Goal: Check status: Check status

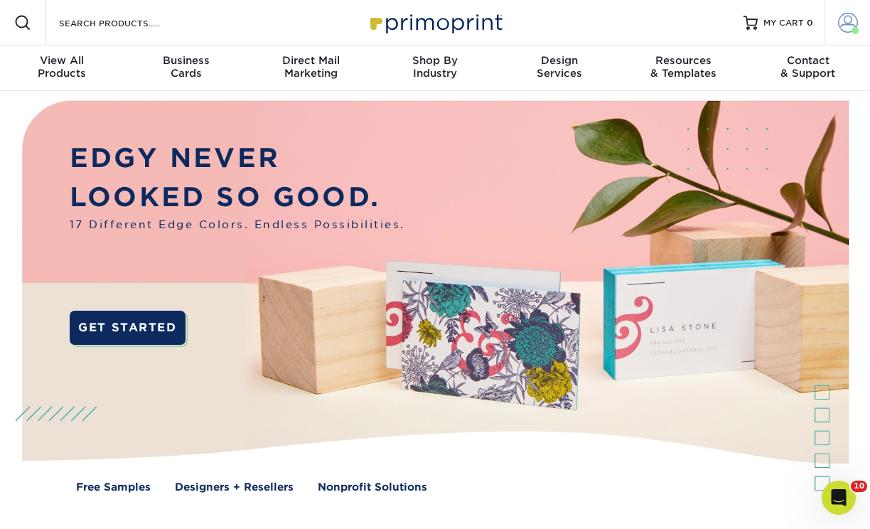
click at [843, 17] on span at bounding box center [848, 23] width 20 height 20
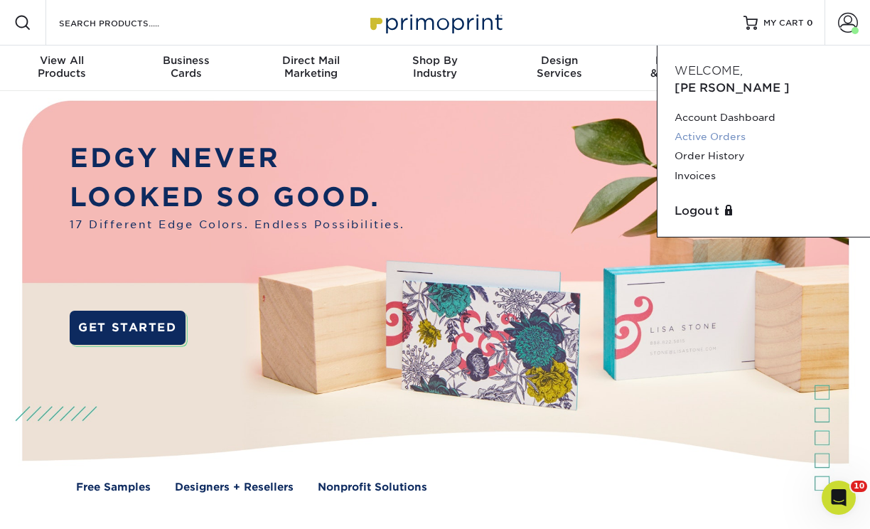
click at [718, 127] on link "Active Orders" at bounding box center [764, 136] width 178 height 19
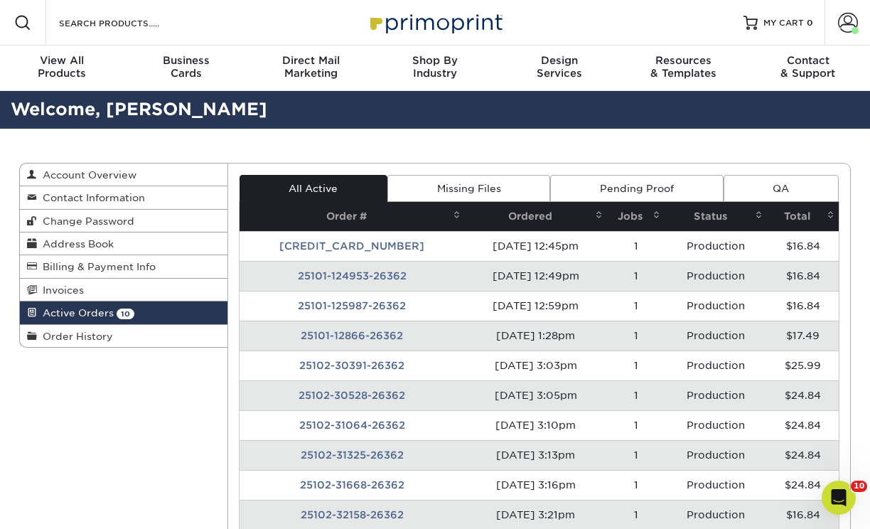
scroll to position [9, 0]
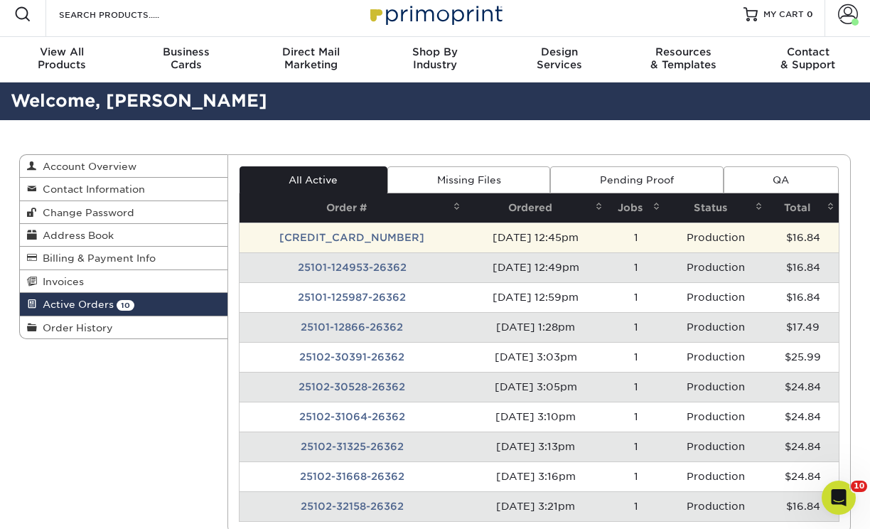
click at [328, 237] on td "[CREDIT_CARD_NUMBER]" at bounding box center [352, 238] width 225 height 30
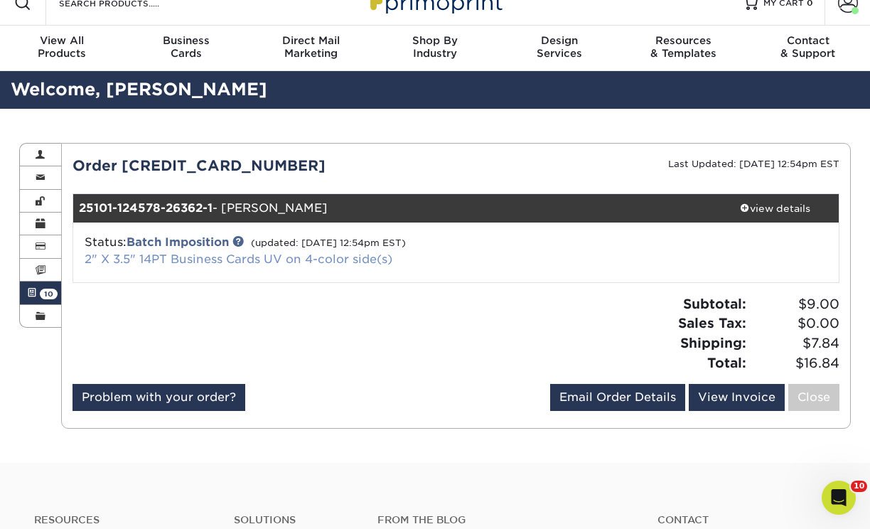
scroll to position [6, 0]
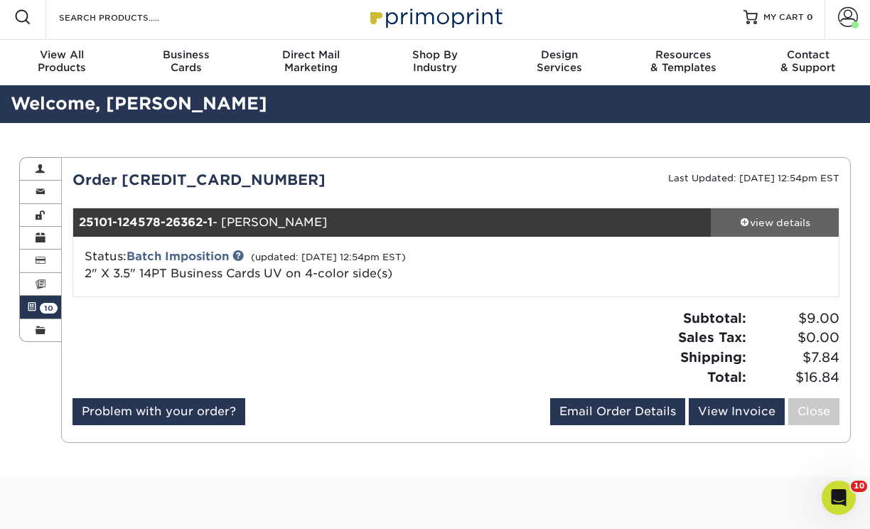
click at [798, 224] on div "view details" at bounding box center [775, 222] width 128 height 14
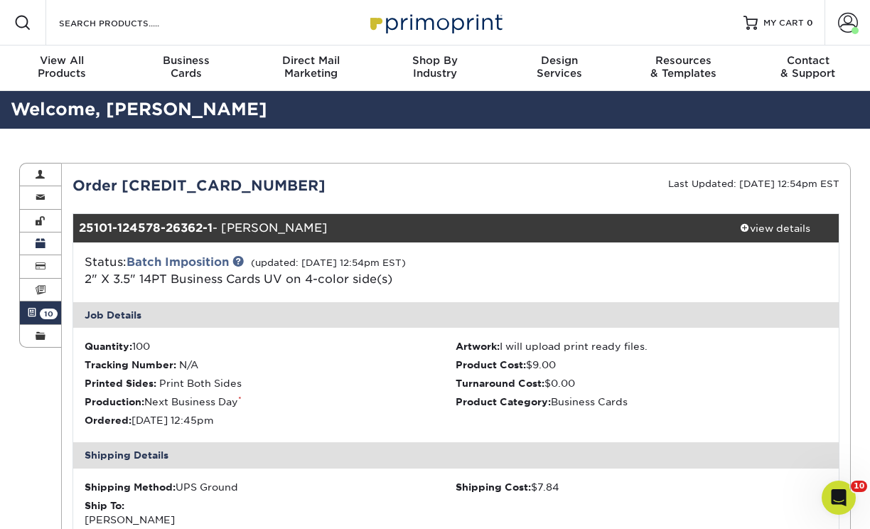
scroll to position [0, 0]
click at [40, 312] on span "10" at bounding box center [49, 314] width 18 height 11
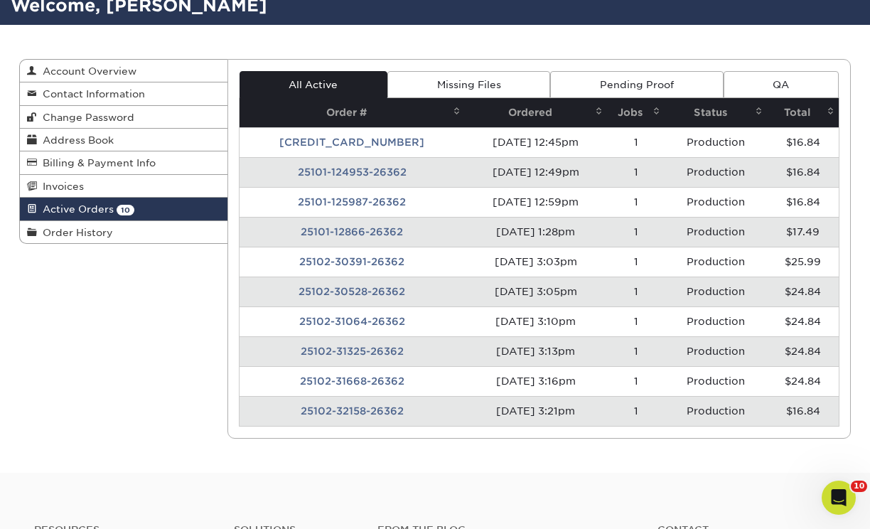
scroll to position [104, 0]
click at [69, 233] on span "Order History" at bounding box center [75, 232] width 76 height 11
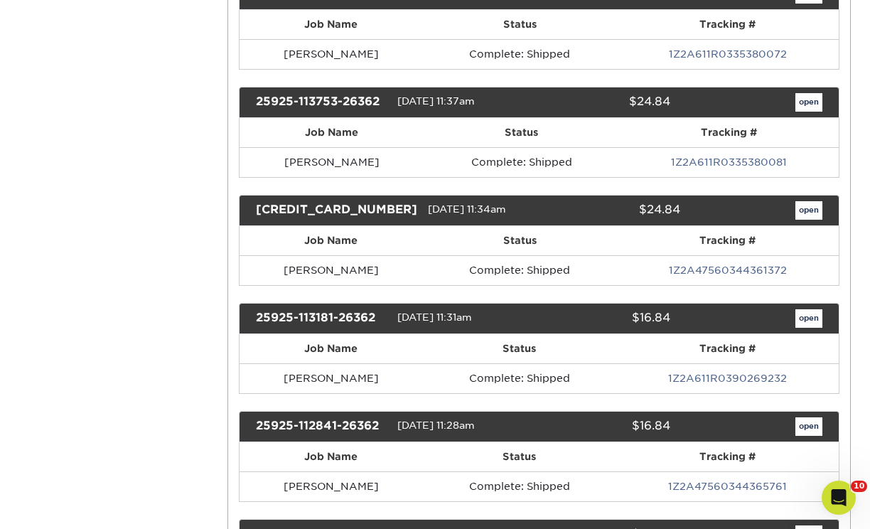
scroll to position [708, 0]
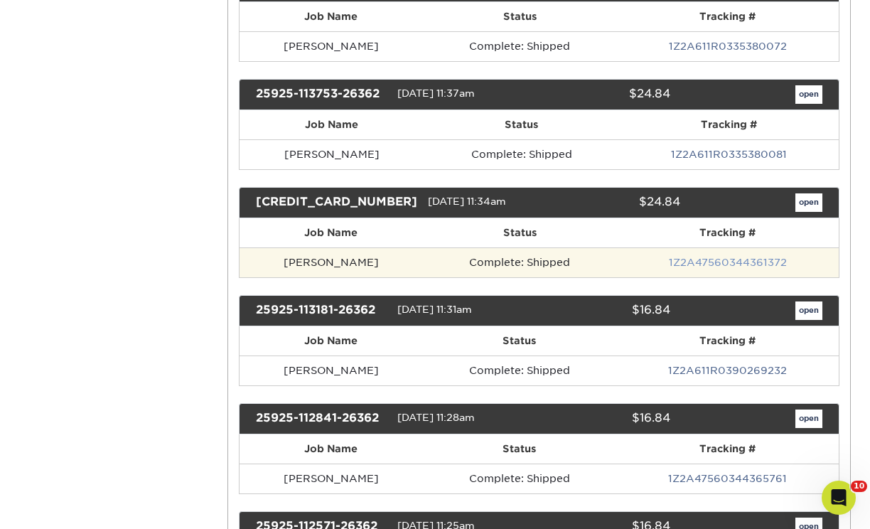
click at [678, 257] on link "1Z2A47560344361372" at bounding box center [728, 262] width 118 height 11
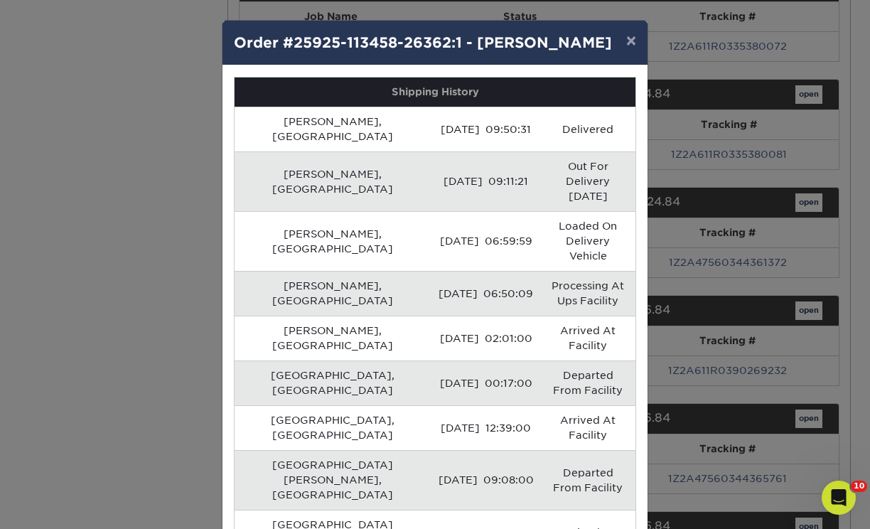
scroll to position [0, 0]
click at [629, 46] on button "×" at bounding box center [631, 41] width 33 height 40
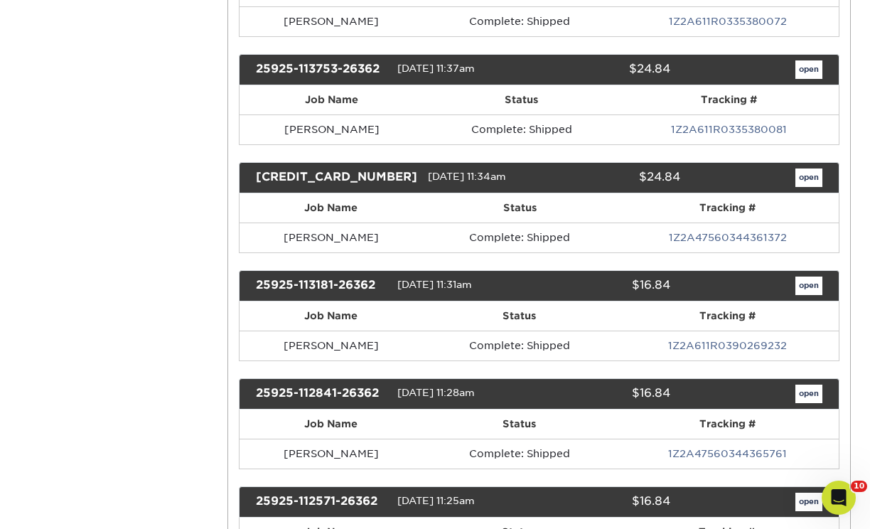
scroll to position [733, 0]
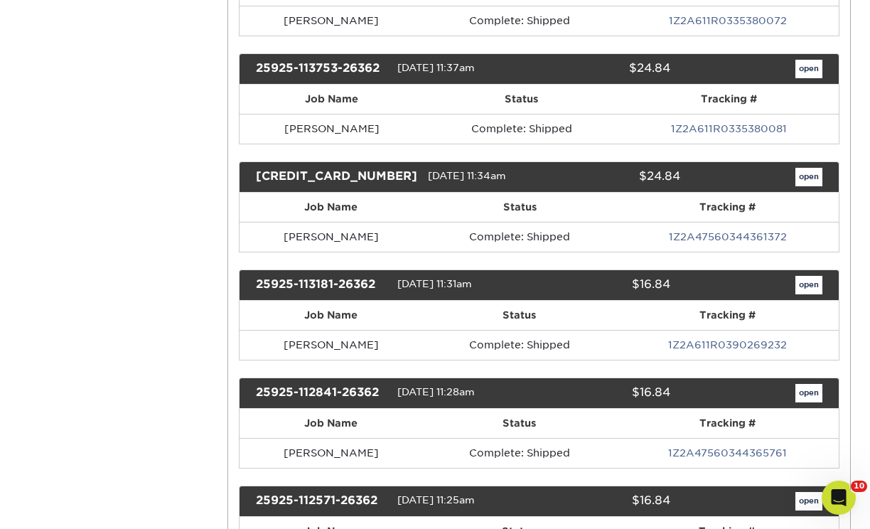
click at [813, 174] on link "open" at bounding box center [809, 177] width 27 height 18
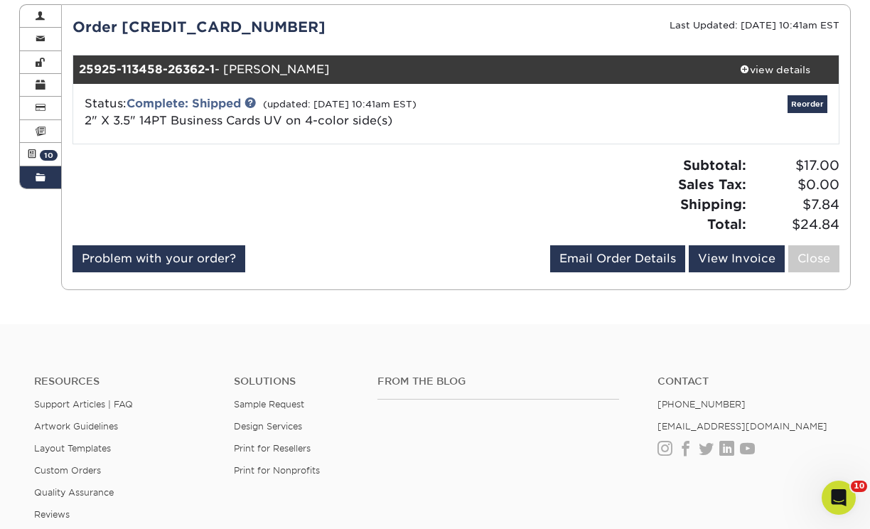
scroll to position [159, 0]
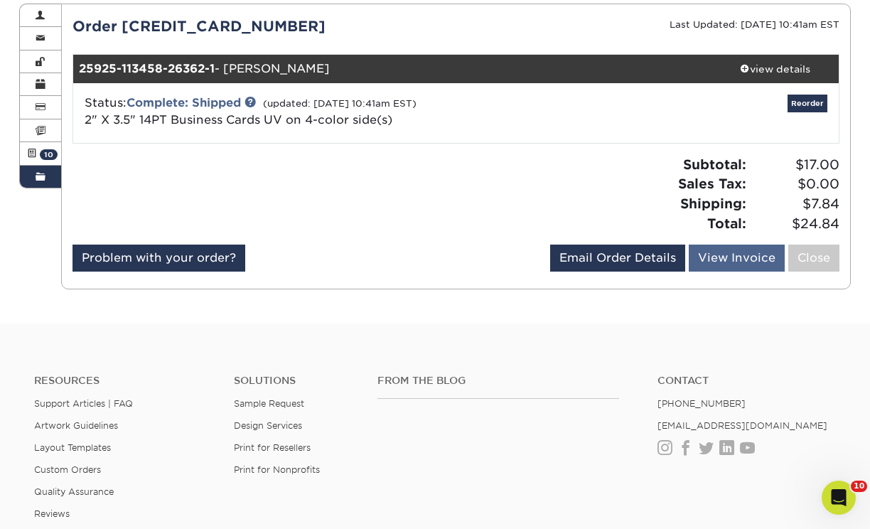
click at [720, 255] on link "View Invoice" at bounding box center [737, 258] width 96 height 27
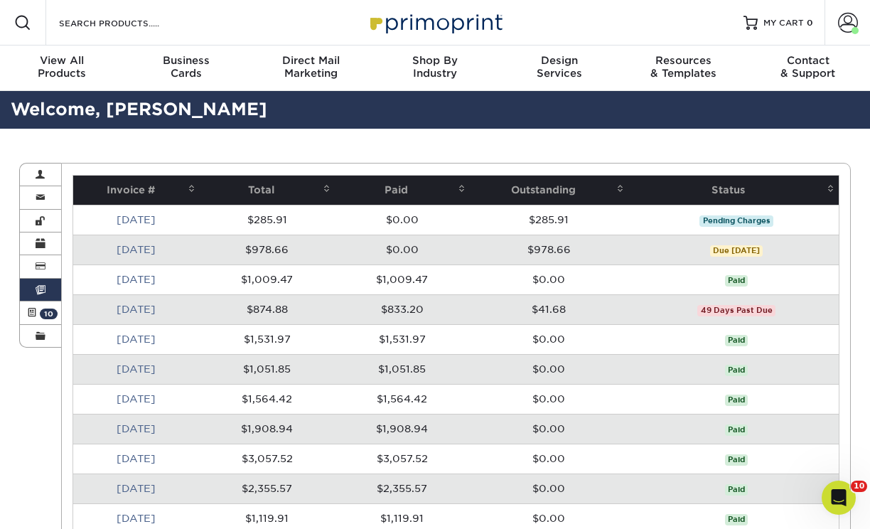
scroll to position [159, 0]
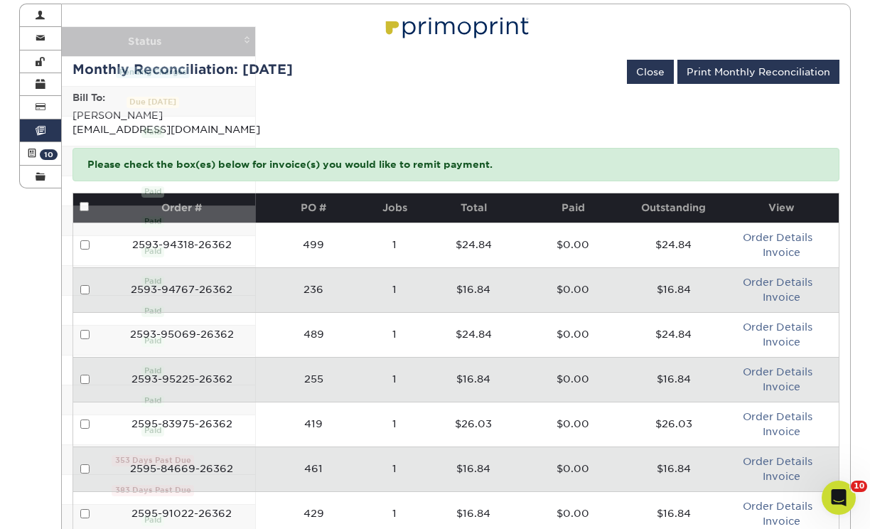
scroll to position [104, 0]
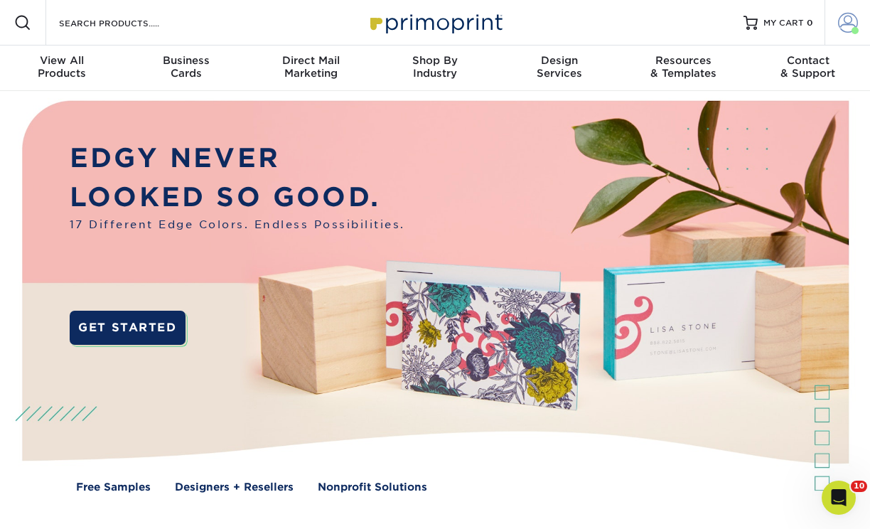
click at [855, 22] on span at bounding box center [848, 23] width 20 height 20
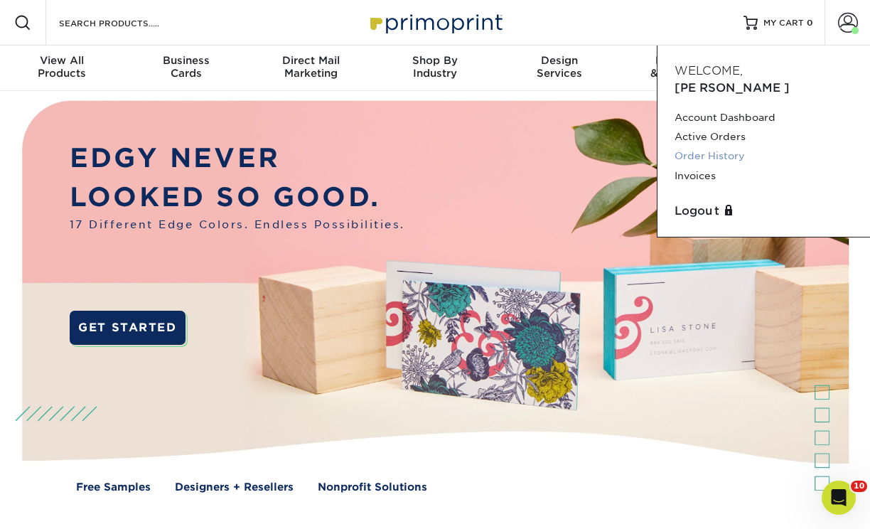
click at [692, 146] on link "Order History" at bounding box center [764, 155] width 178 height 19
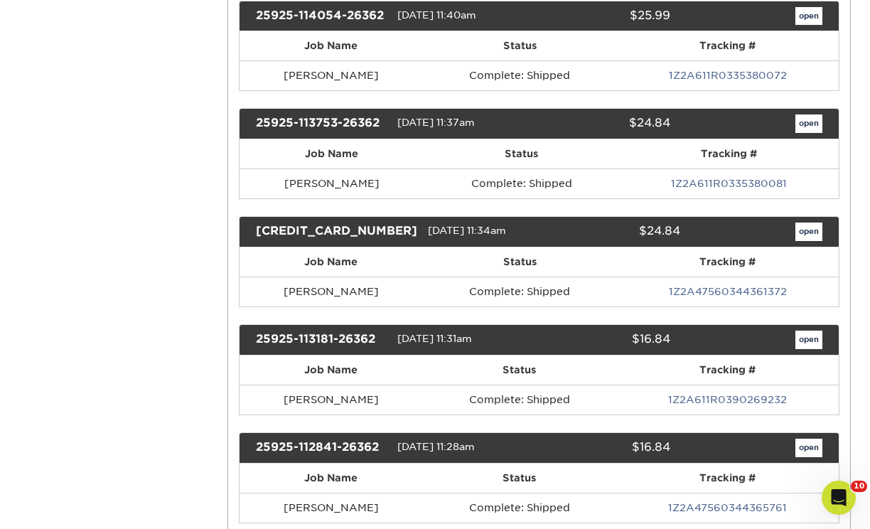
scroll to position [679, 0]
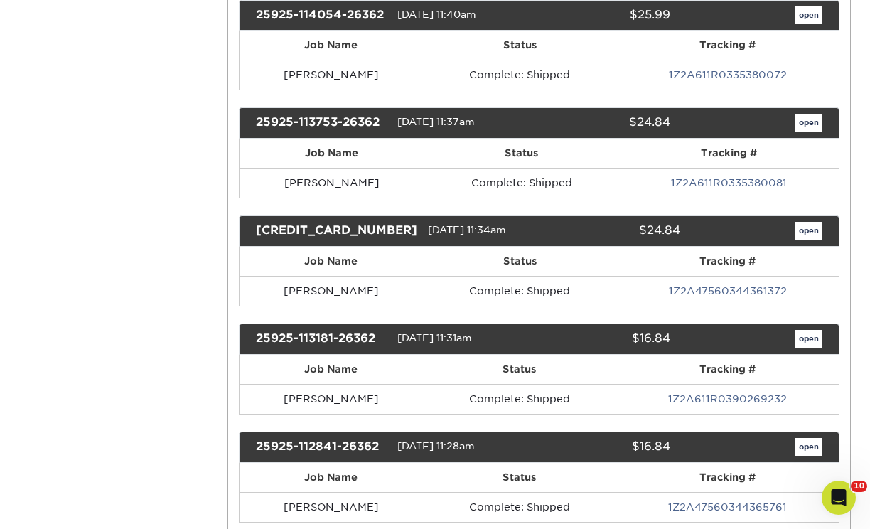
click at [816, 235] on link "open" at bounding box center [809, 231] width 27 height 18
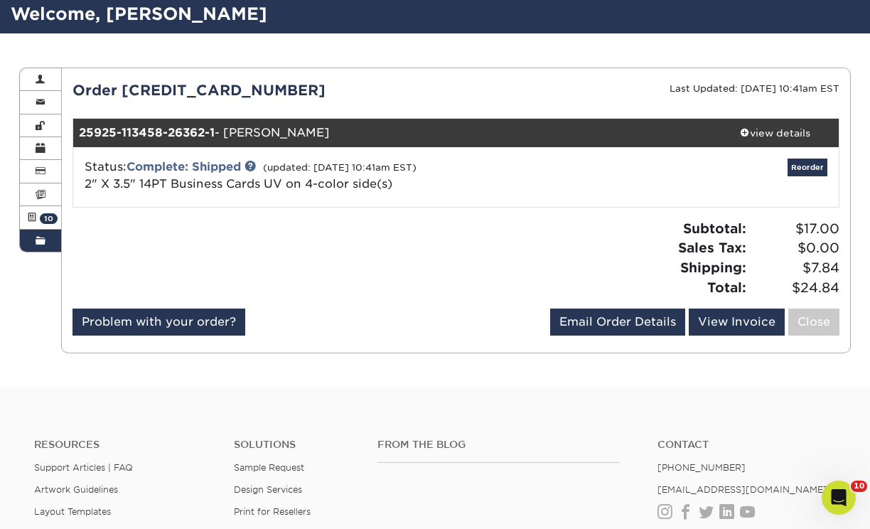
scroll to position [95, 0]
click at [767, 129] on div "view details" at bounding box center [775, 133] width 128 height 14
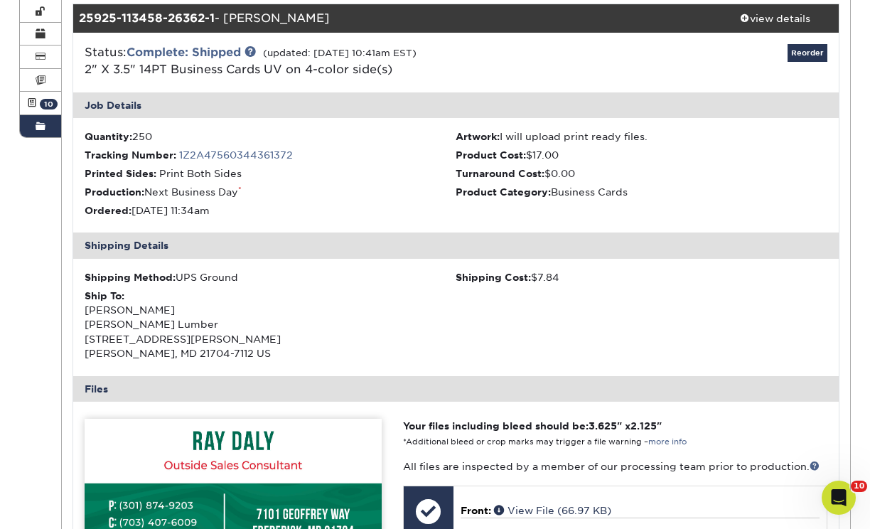
scroll to position [230, 0]
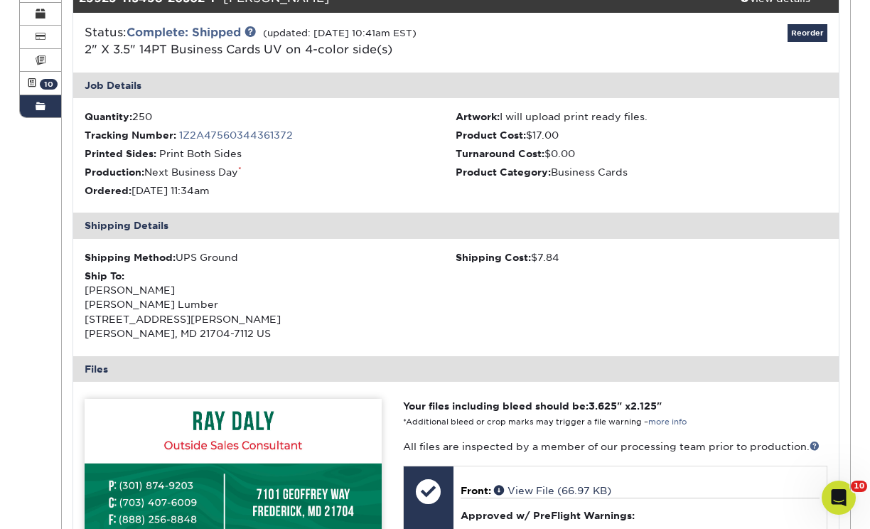
drag, startPoint x: 250, startPoint y: 327, endPoint x: 69, endPoint y: 290, distance: 185.1
click at [69, 290] on div "Attention: You have outstanding invoices that need to be paid. Current Orders 1…" at bounding box center [456, 411] width 789 height 932
copy div "[PERSON_NAME] Lumber [STREET_ADDRESS][PERSON_NAME]"
